Goal: Find specific page/section: Find specific page/section

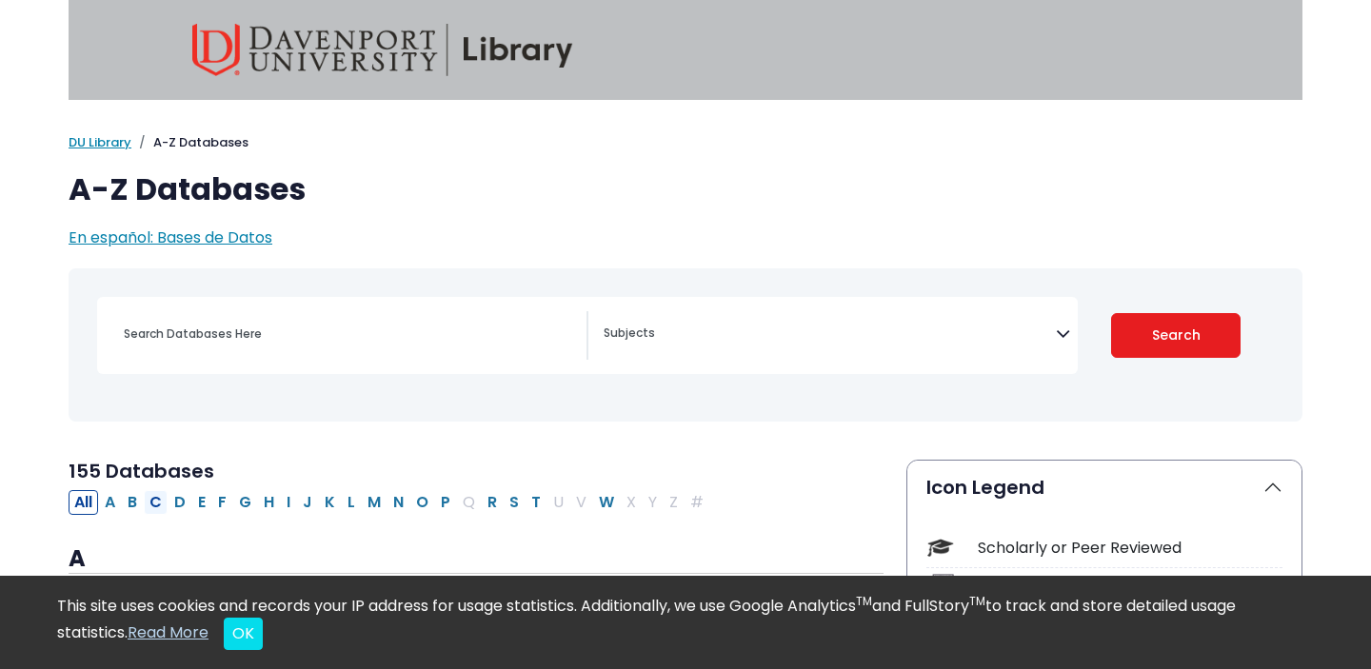
click at [159, 505] on button "C" at bounding box center [156, 502] width 24 height 25
select select "Database Subject Filter"
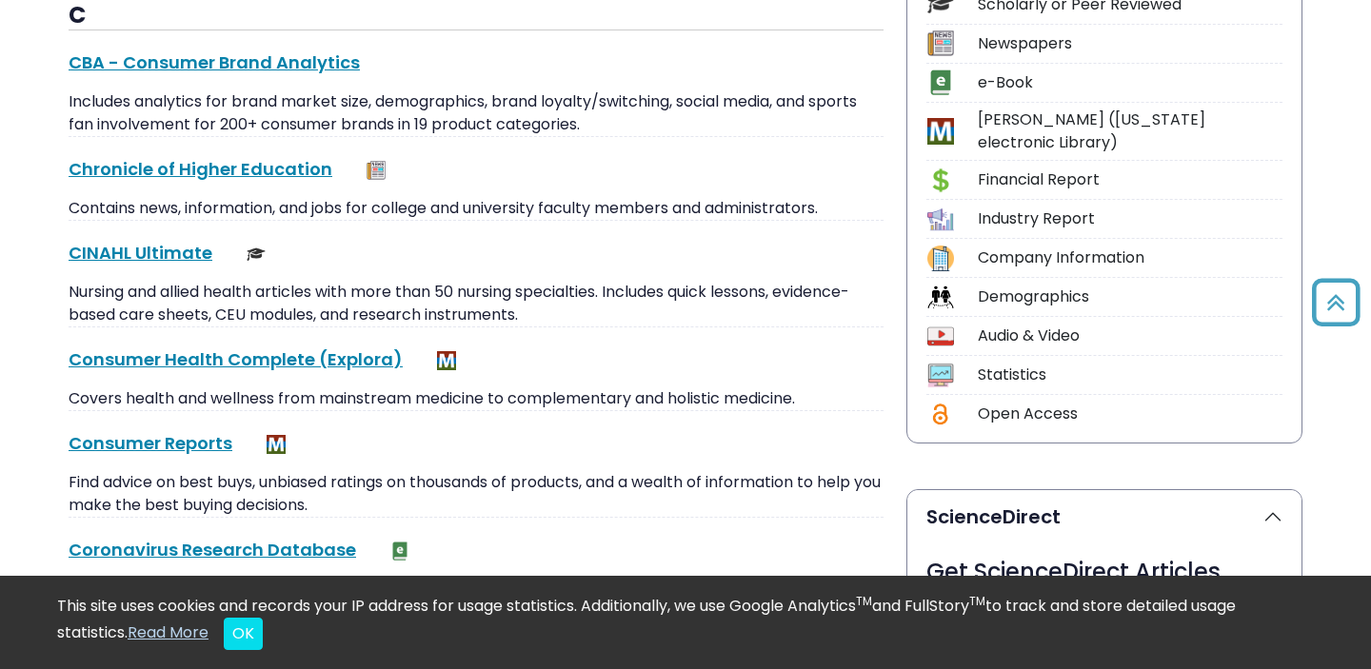
scroll to position [551, 0]
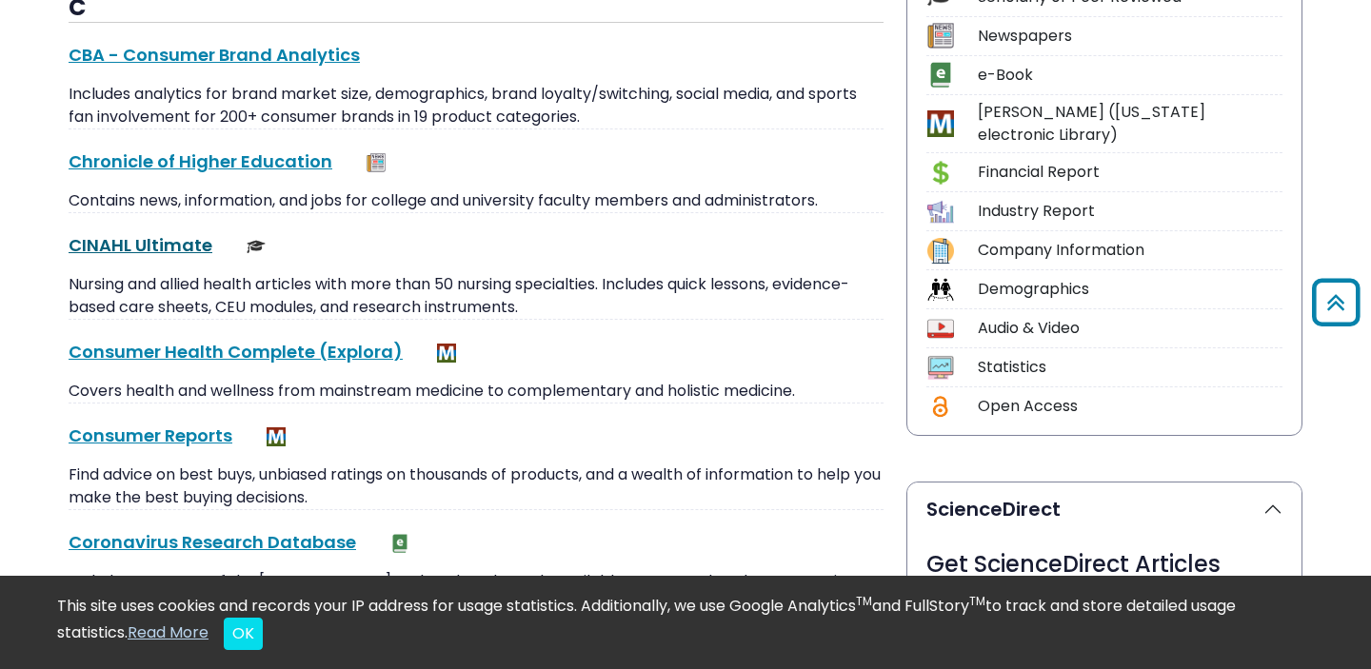
click at [175, 236] on link "CINAHL Ultimate This link opens in a new window" at bounding box center [141, 245] width 144 height 24
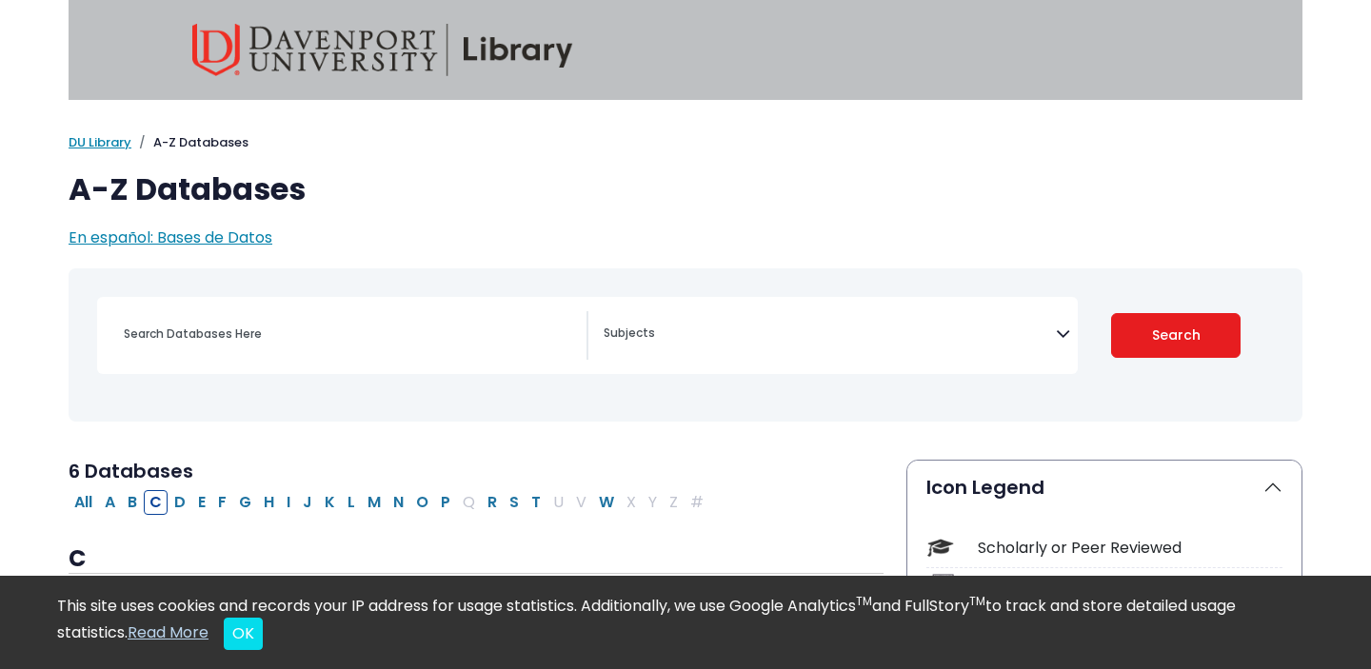
click at [291, 350] on div "Search filters" at bounding box center [349, 334] width 474 height 46
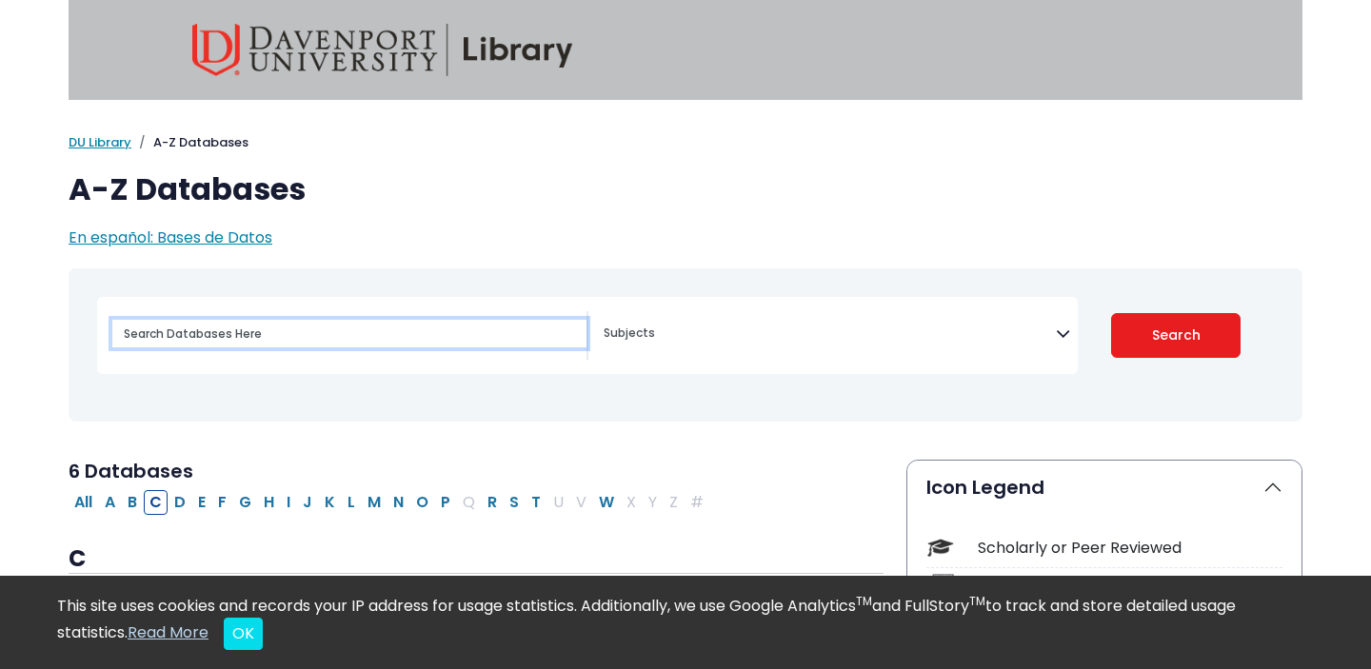
click at [293, 337] on input "Search database by title or keyword" at bounding box center [349, 334] width 474 height 28
type input "google schoalr"
click at [1111, 313] on button "Search" at bounding box center [1176, 335] width 130 height 45
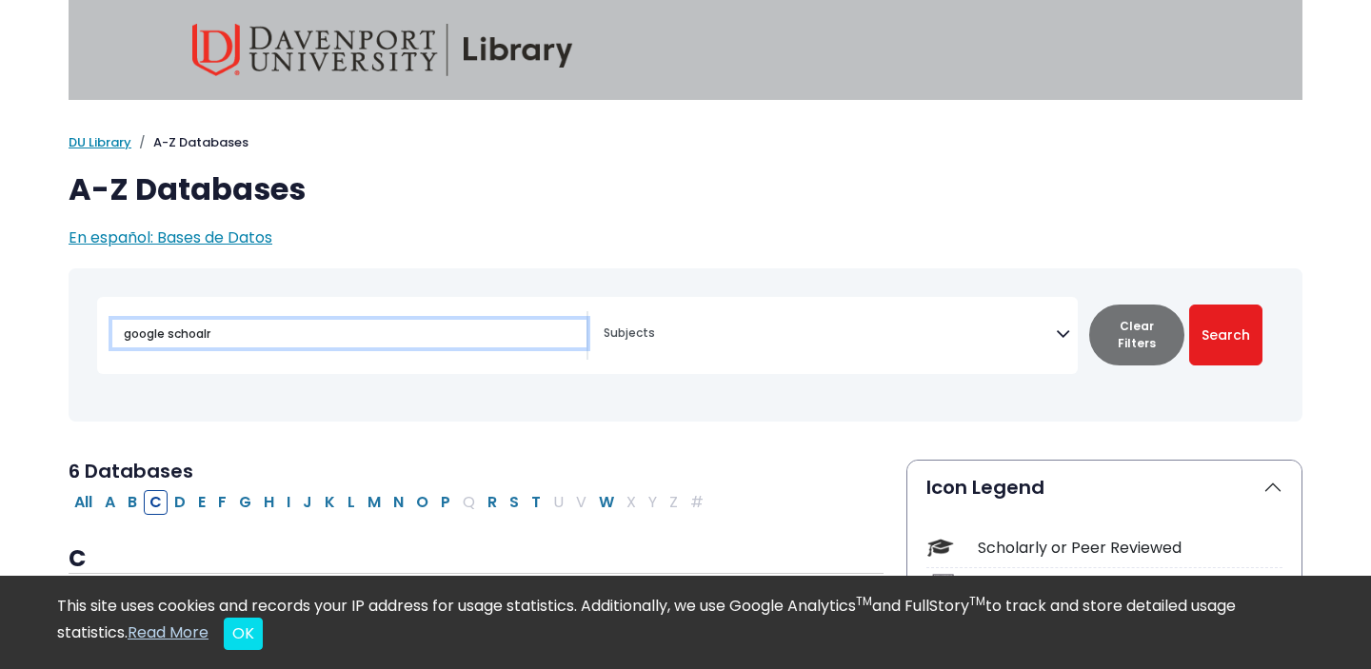
select select "Database Subject Filter"
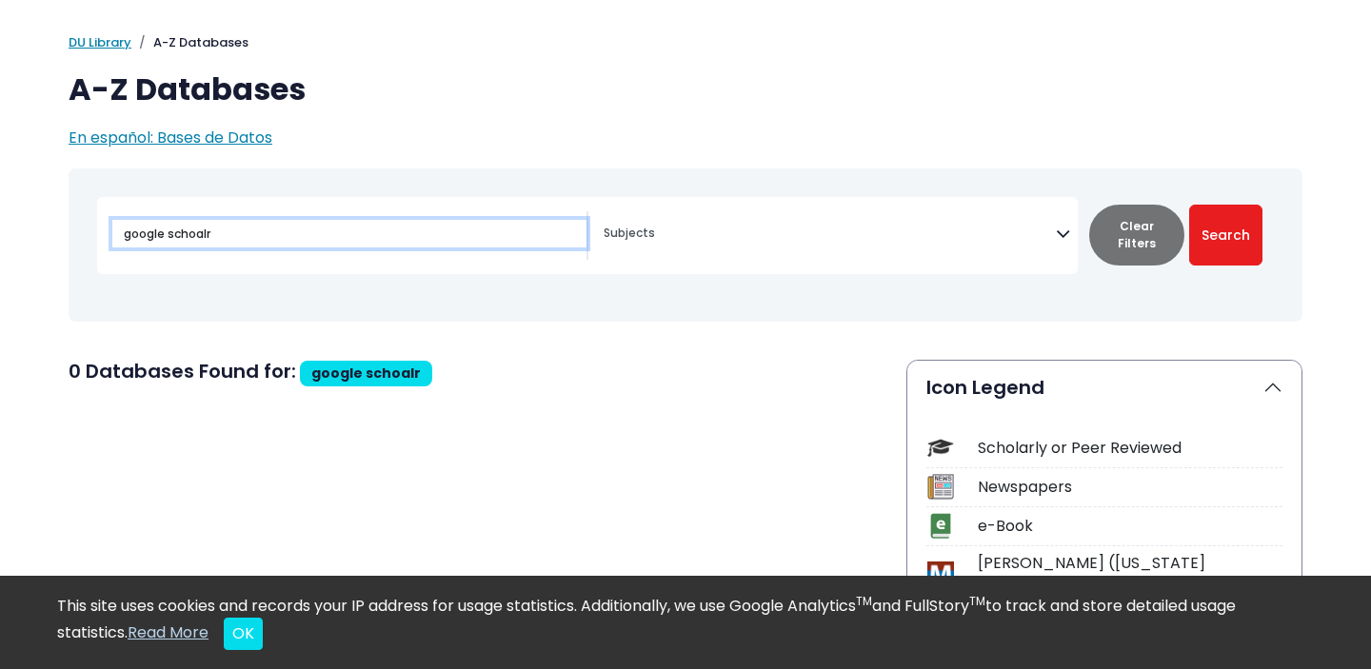
scroll to position [104, 0]
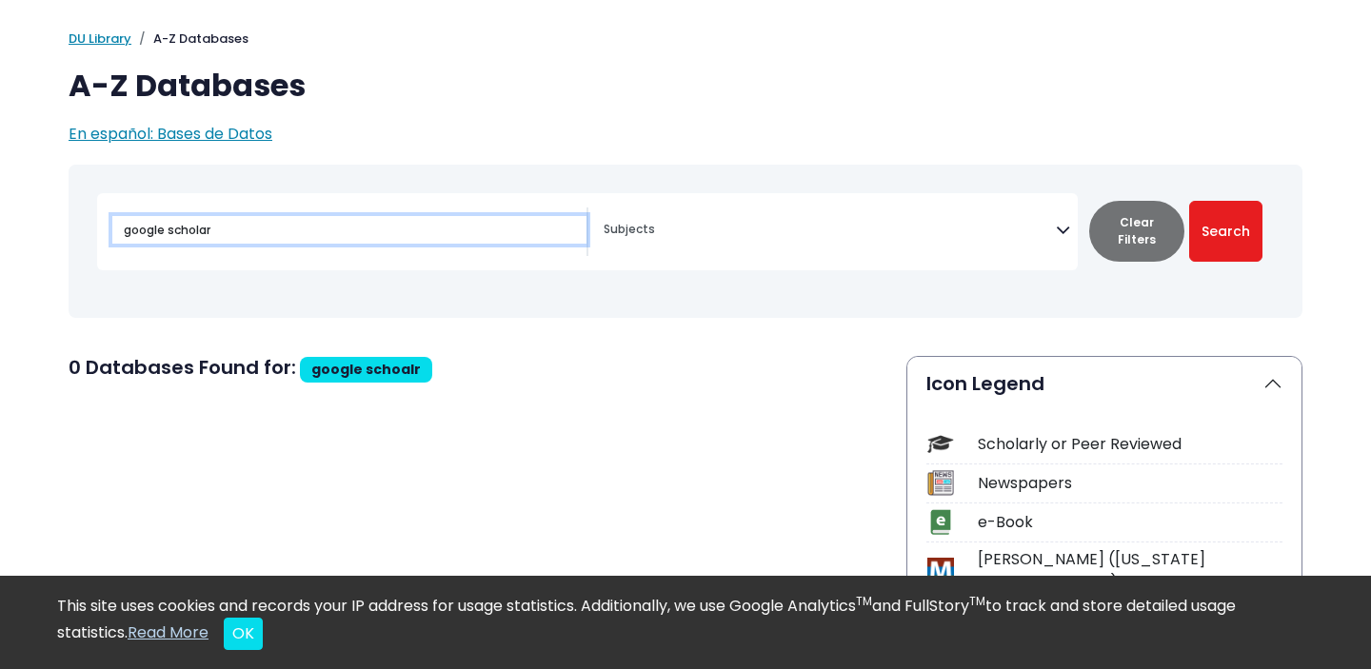
type input "google scholar"
click at [1189, 201] on button "Search" at bounding box center [1225, 231] width 73 height 61
select select "Database Subject Filter"
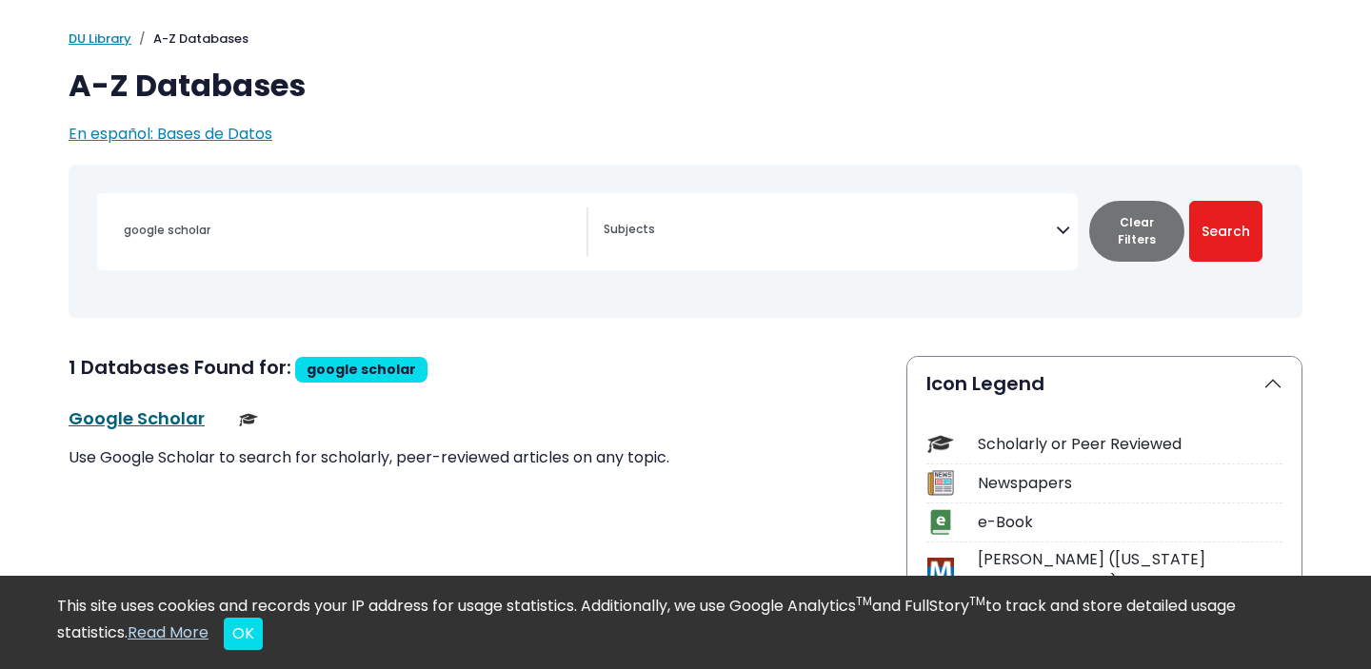
click at [149, 423] on link "Google Scholar This link opens in a new window" at bounding box center [137, 418] width 136 height 24
